Goal: Information Seeking & Learning: Learn about a topic

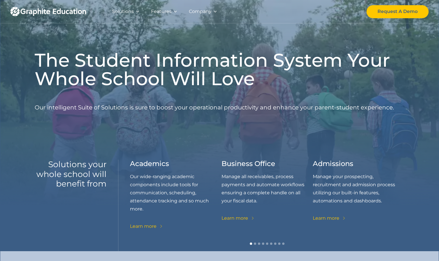
click at [199, 12] on div "Company" at bounding box center [200, 12] width 23 height 8
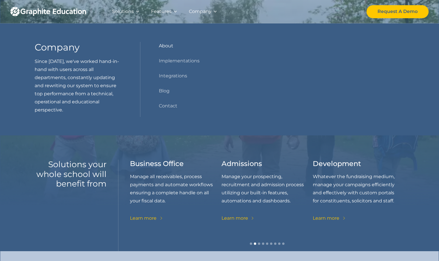
click at [168, 43] on link "About" at bounding box center [166, 46] width 14 height 8
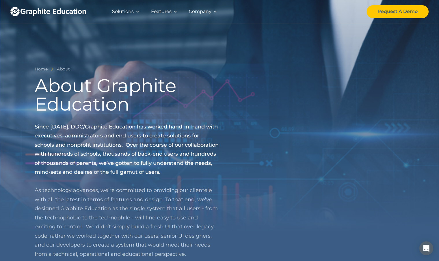
click at [204, 8] on div "Company" at bounding box center [200, 12] width 23 height 8
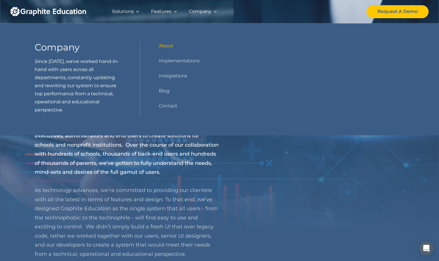
click at [173, 46] on link "About" at bounding box center [166, 46] width 14 height 8
